Goal: Information Seeking & Learning: Learn about a topic

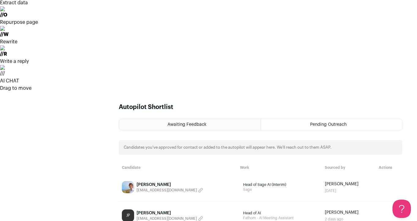
scroll to position [139, 0]
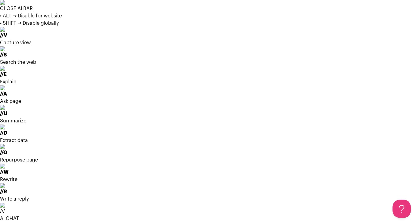
scroll to position [0, 0]
